Goal: Navigation & Orientation: Find specific page/section

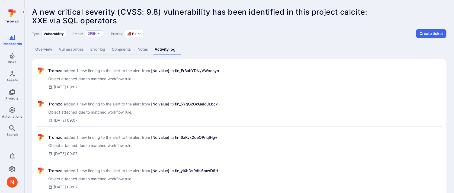
scroll to position [246, 0]
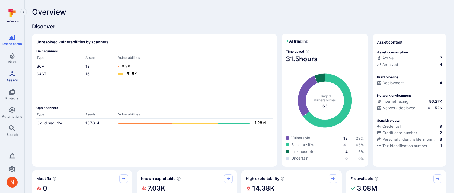
click at [7, 71] on link "Assets" at bounding box center [12, 76] width 24 height 16
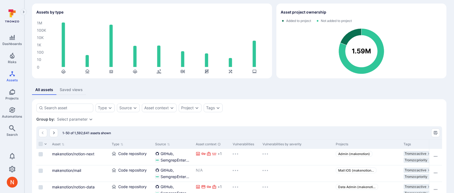
scroll to position [23, 0]
